Goal: Task Accomplishment & Management: Complete application form

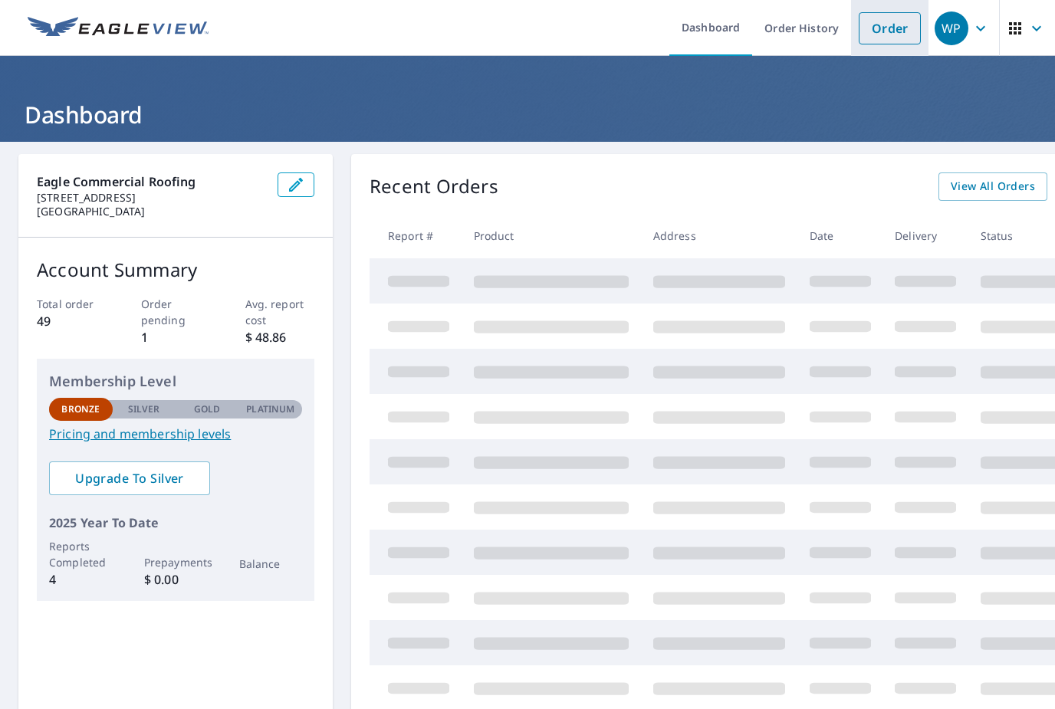
click at [895, 32] on link "Order" at bounding box center [890, 28] width 62 height 32
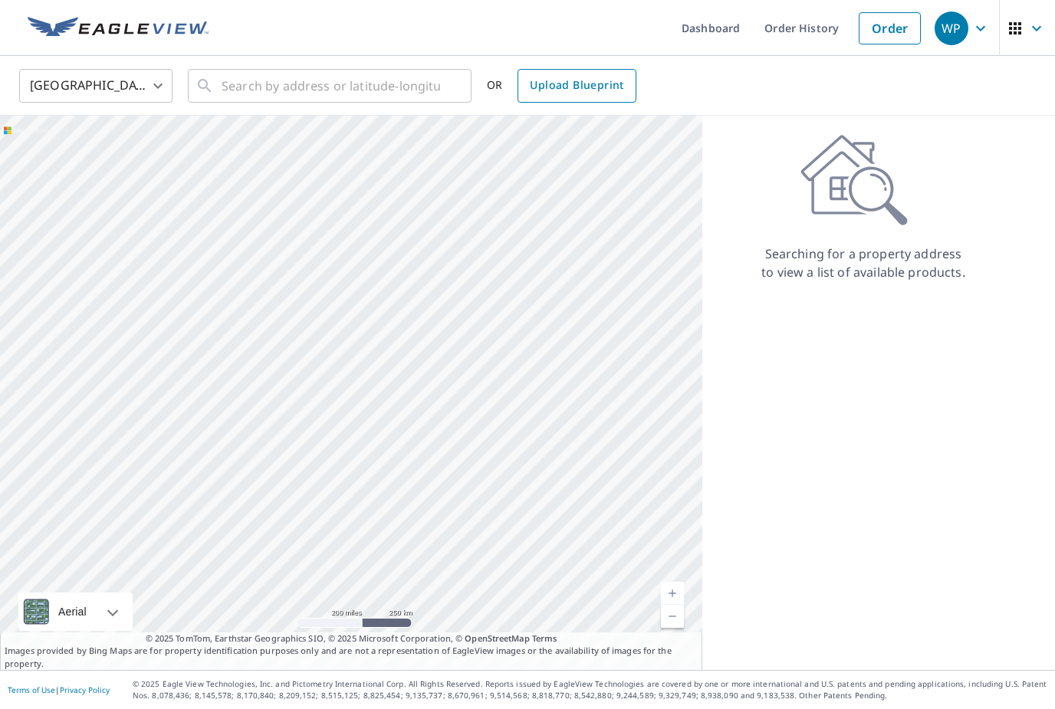
click at [584, 90] on span "Upload Blueprint" at bounding box center [577, 85] width 94 height 19
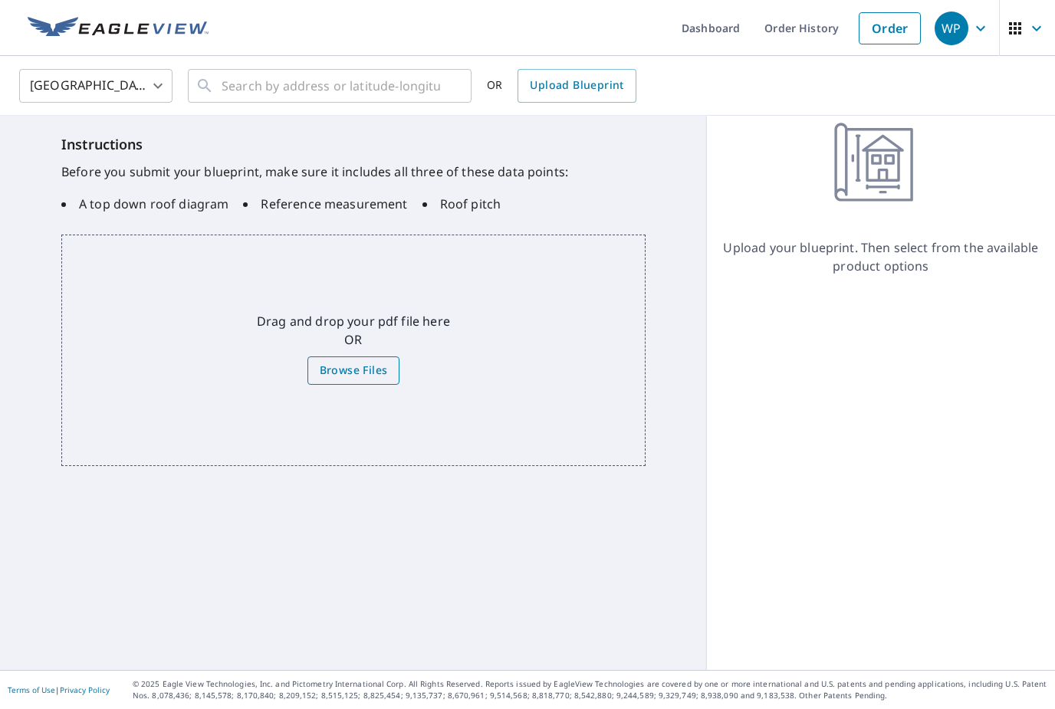
click at [369, 380] on label "Browse Files" at bounding box center [354, 371] width 93 height 28
click at [0, 0] on input "Browse Files" at bounding box center [0, 0] width 0 height 0
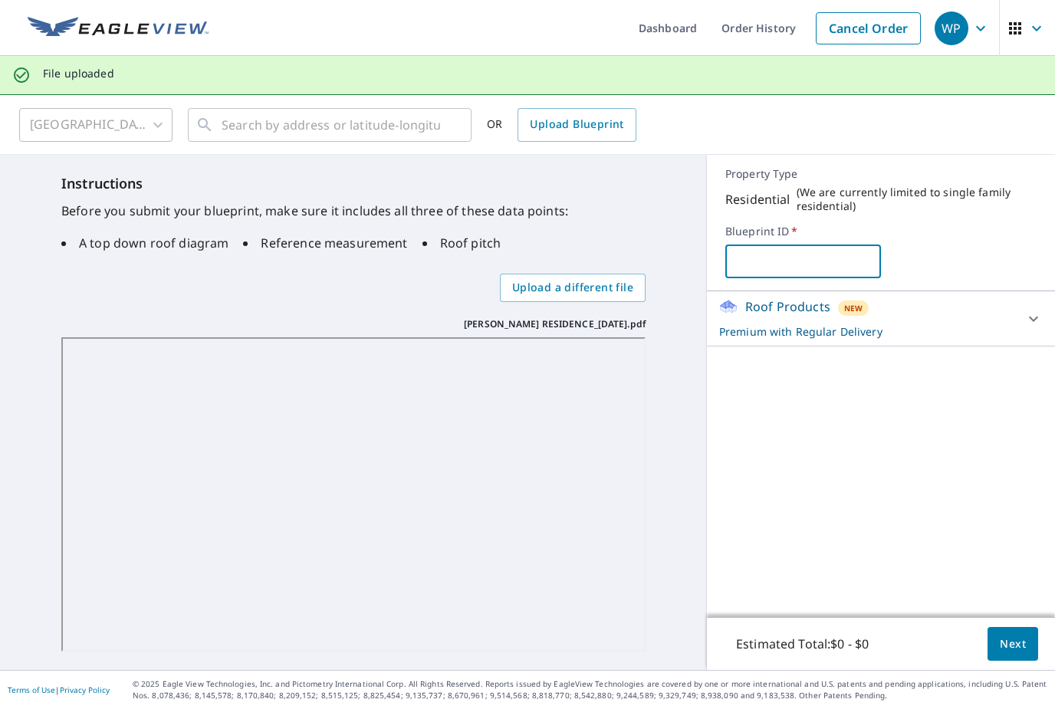
drag, startPoint x: 747, startPoint y: 269, endPoint x: 747, endPoint y: 261, distance: 8.4
click at [747, 269] on input "text" at bounding box center [804, 261] width 156 height 43
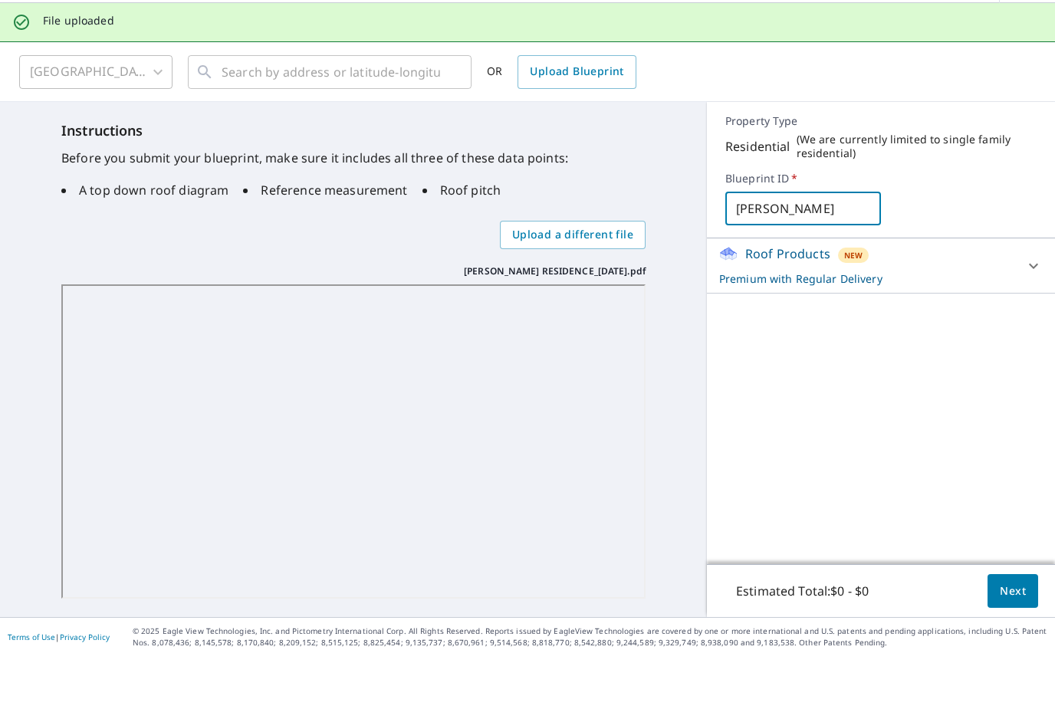
scroll to position [49, 0]
type input "[PERSON_NAME]"
click at [1030, 310] on icon at bounding box center [1034, 319] width 18 height 18
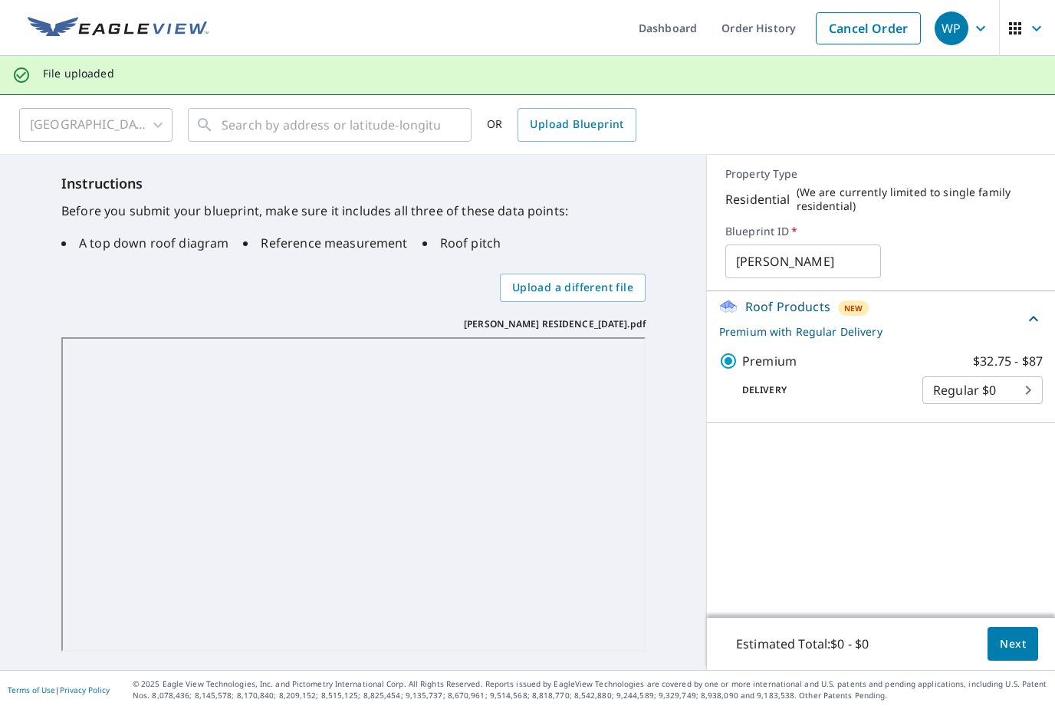
click at [1001, 641] on span "Next" at bounding box center [1013, 644] width 26 height 19
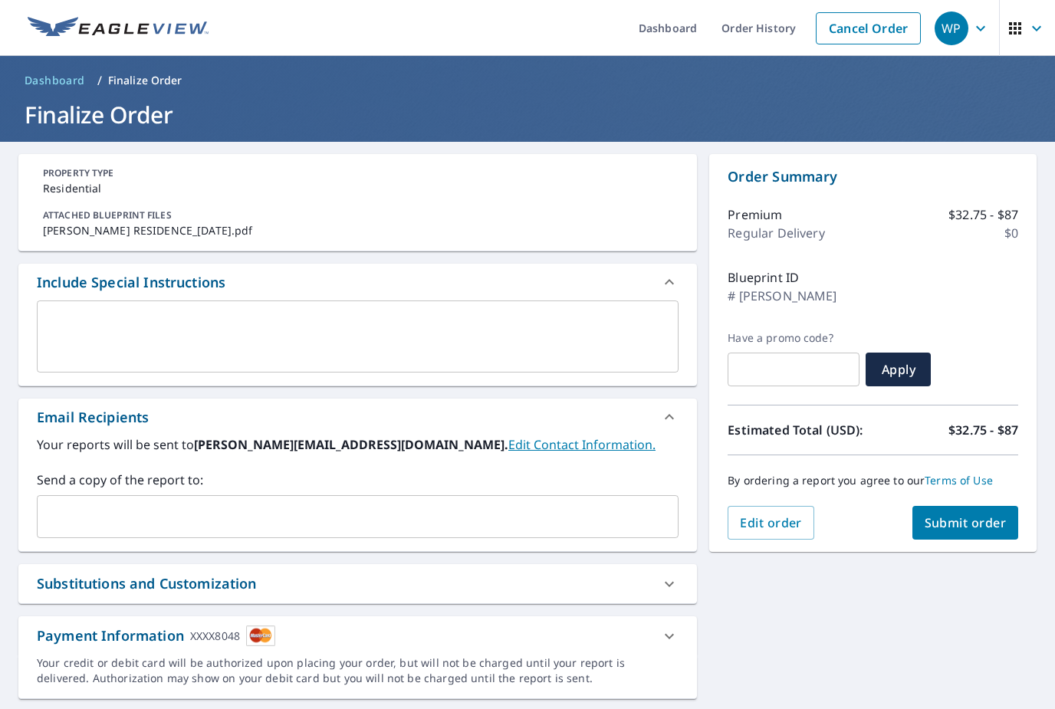
click at [74, 502] on input "text" at bounding box center [346, 516] width 605 height 29
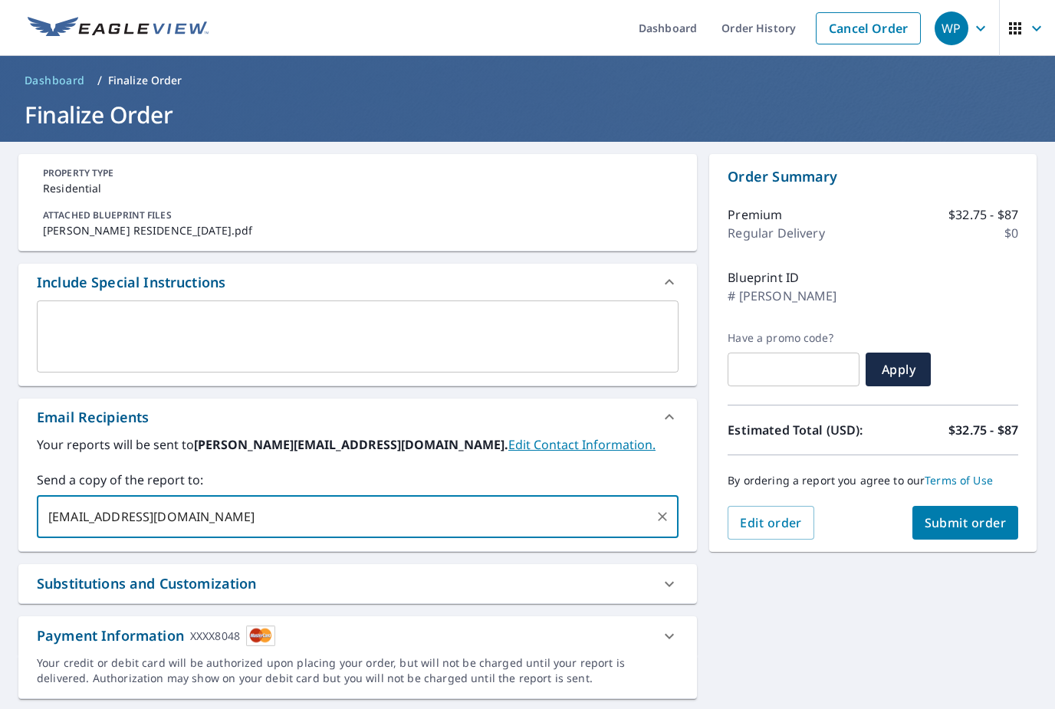
type input "[EMAIL_ADDRESS][DOMAIN_NAME]"
click at [976, 515] on span "Submit order" at bounding box center [966, 523] width 82 height 17
